Goal: Information Seeking & Learning: Learn about a topic

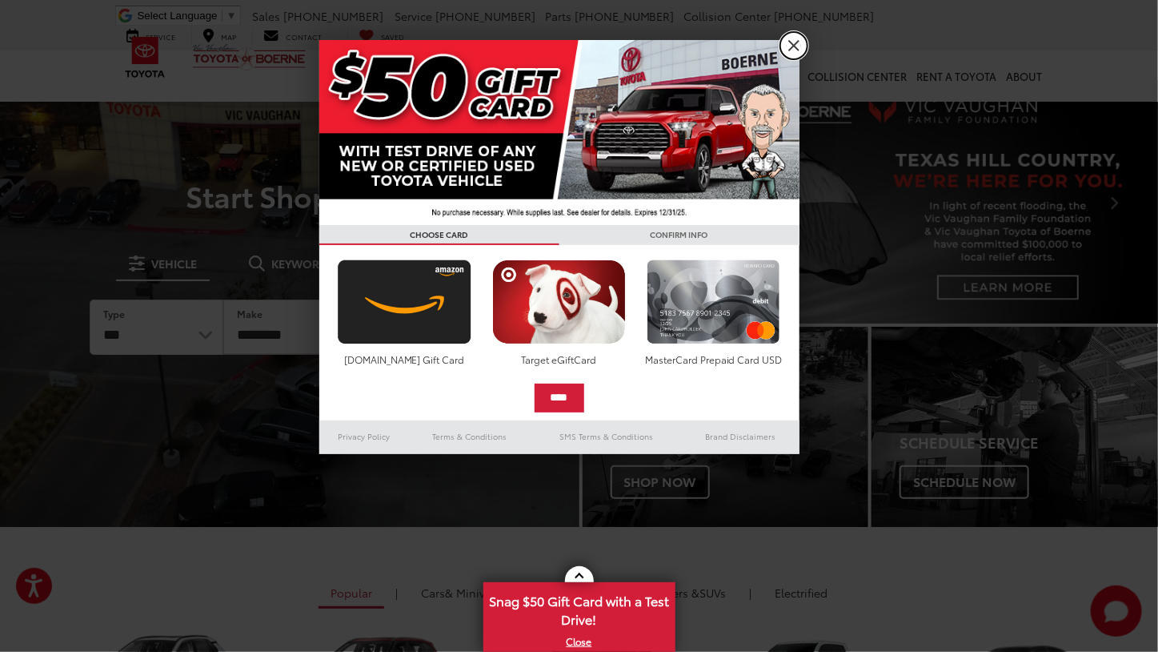
click at [801, 36] on link "X" at bounding box center [793, 45] width 27 height 27
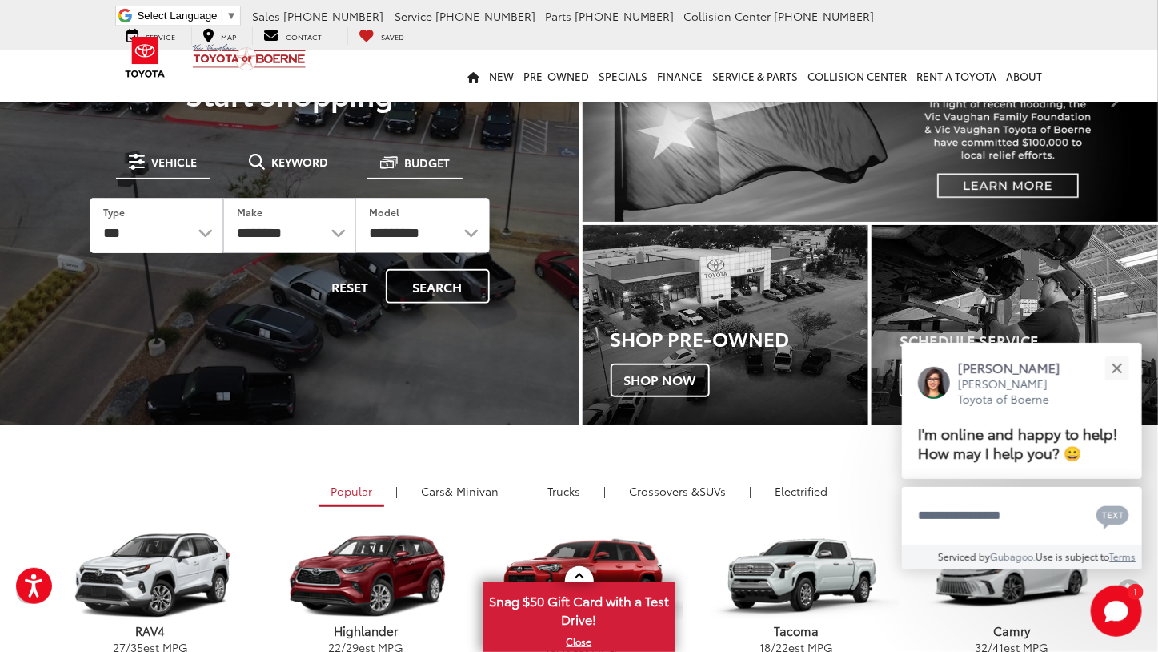
scroll to position [106, 0]
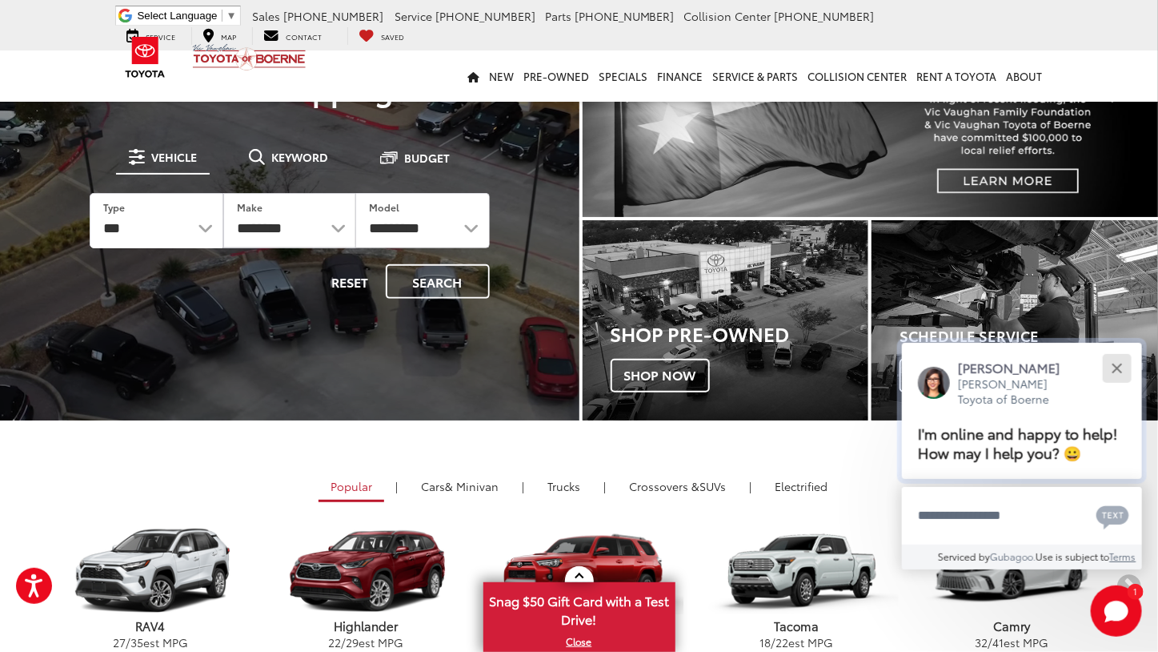
click at [1118, 364] on button "Close" at bounding box center [1117, 368] width 34 height 34
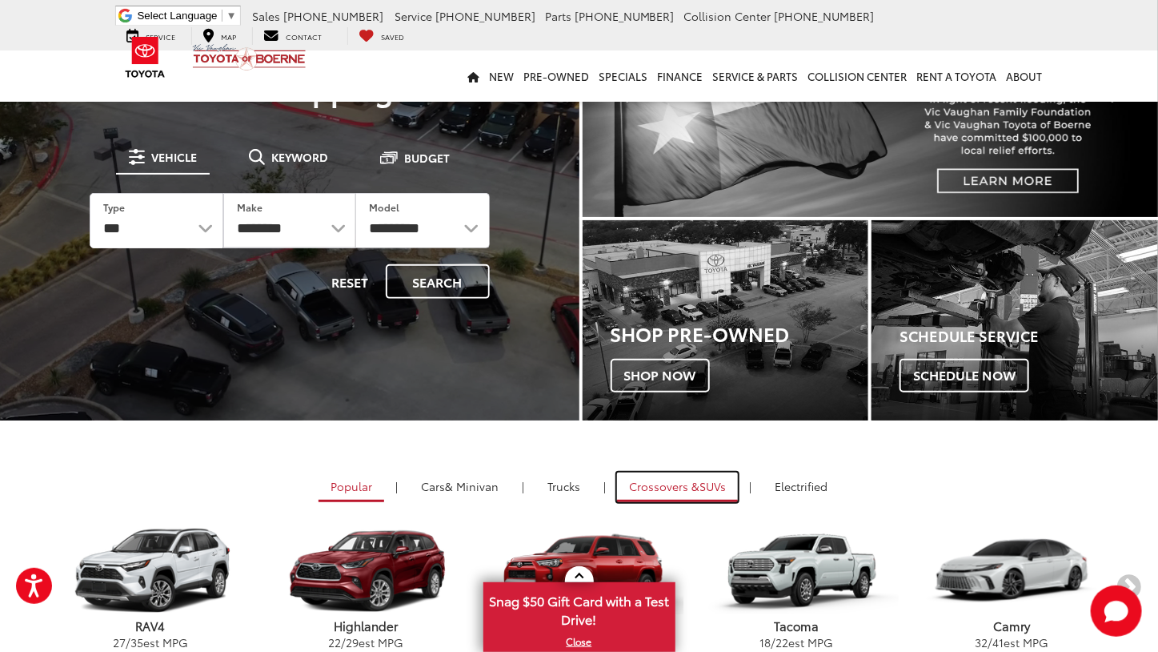
click at [687, 488] on span "Crossovers &" at bounding box center [664, 486] width 70 height 16
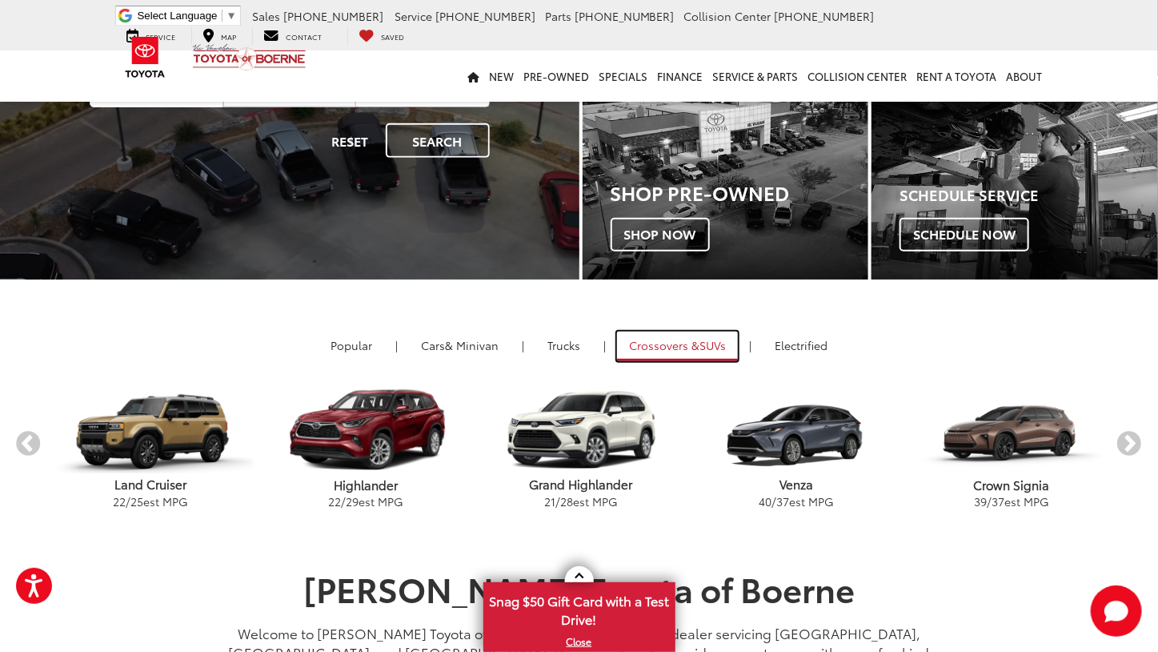
scroll to position [267, 0]
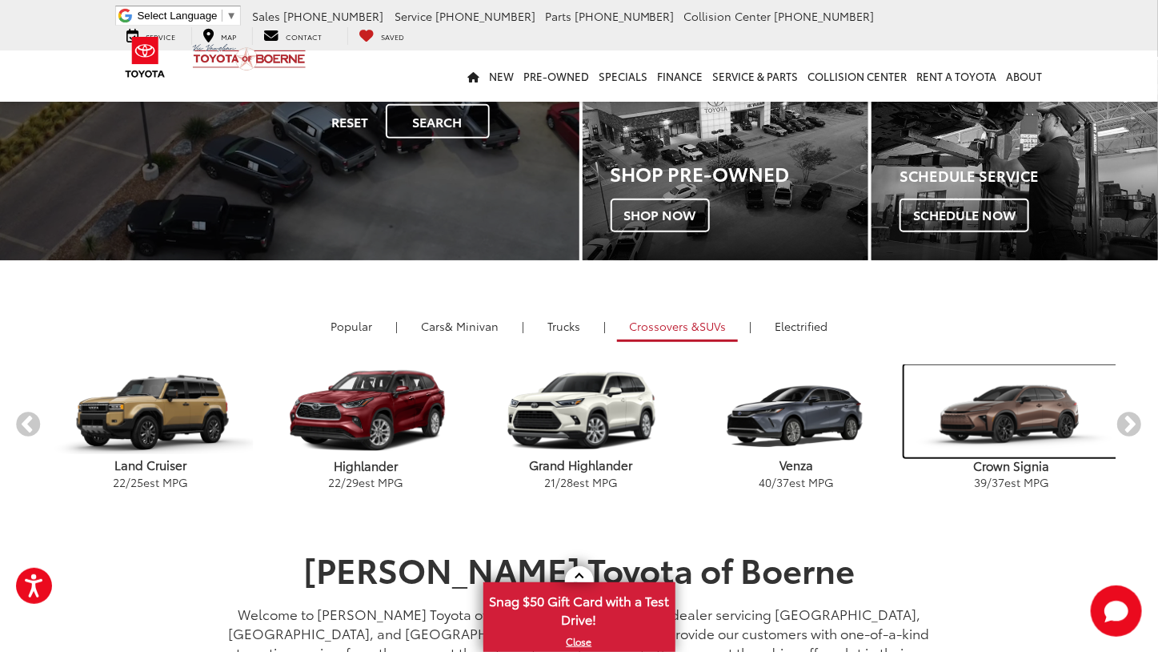
click at [1035, 423] on img "carousel" at bounding box center [1011, 411] width 215 height 92
